Goal: Check status: Check status

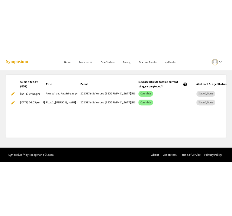
scroll to position [0, 682]
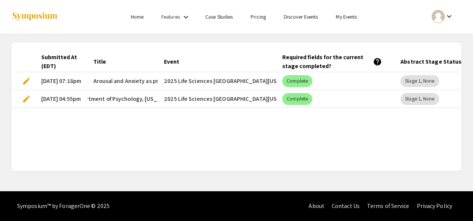
drag, startPoint x: 100, startPoint y: 97, endPoint x: 196, endPoint y: 99, distance: 96.3
click at [196, 99] on mat-row "edit [DATE] 04:55pm How Temperament and [MEDICAL_DATA] Shape Severity Psycholog…" at bounding box center [237, 99] width 450 height 18
copy mat-row "How Temperament and [MEDICAL_DATA] Shape Severity Psychological Outcomes Vedlee…"
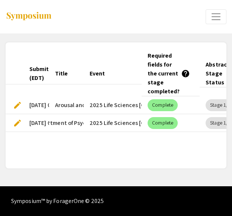
click at [65, 148] on div "Submitted At (EDT) Title Event Required fields for the current stage completed?…" at bounding box center [116, 105] width 221 height 108
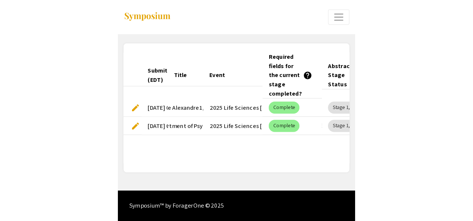
scroll to position [0, 171]
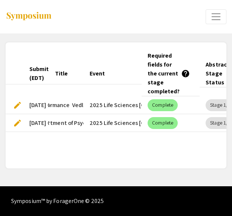
drag, startPoint x: 53, startPoint y: 101, endPoint x: 66, endPoint y: 106, distance: 13.5
click at [66, 106] on mat-cell "Arousal and Anxiety as predictors of Adolescent Cognitive Performance Vedlee Al…" at bounding box center [66, 105] width 35 height 18
copy span "Arousal and Anxiety as predictors of Adolescent Cognitive Performance"
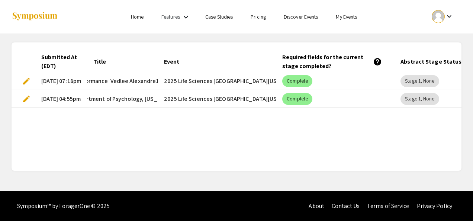
click at [445, 12] on mat-icon "keyboard_arrow_down" at bounding box center [449, 16] width 9 height 9
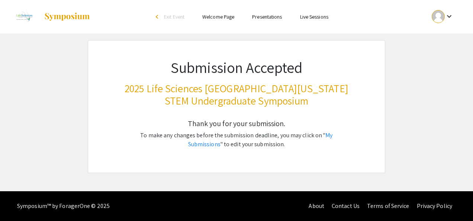
click at [259, 17] on link "Presentations" at bounding box center [267, 16] width 30 height 7
